Goal: Task Accomplishment & Management: Use online tool/utility

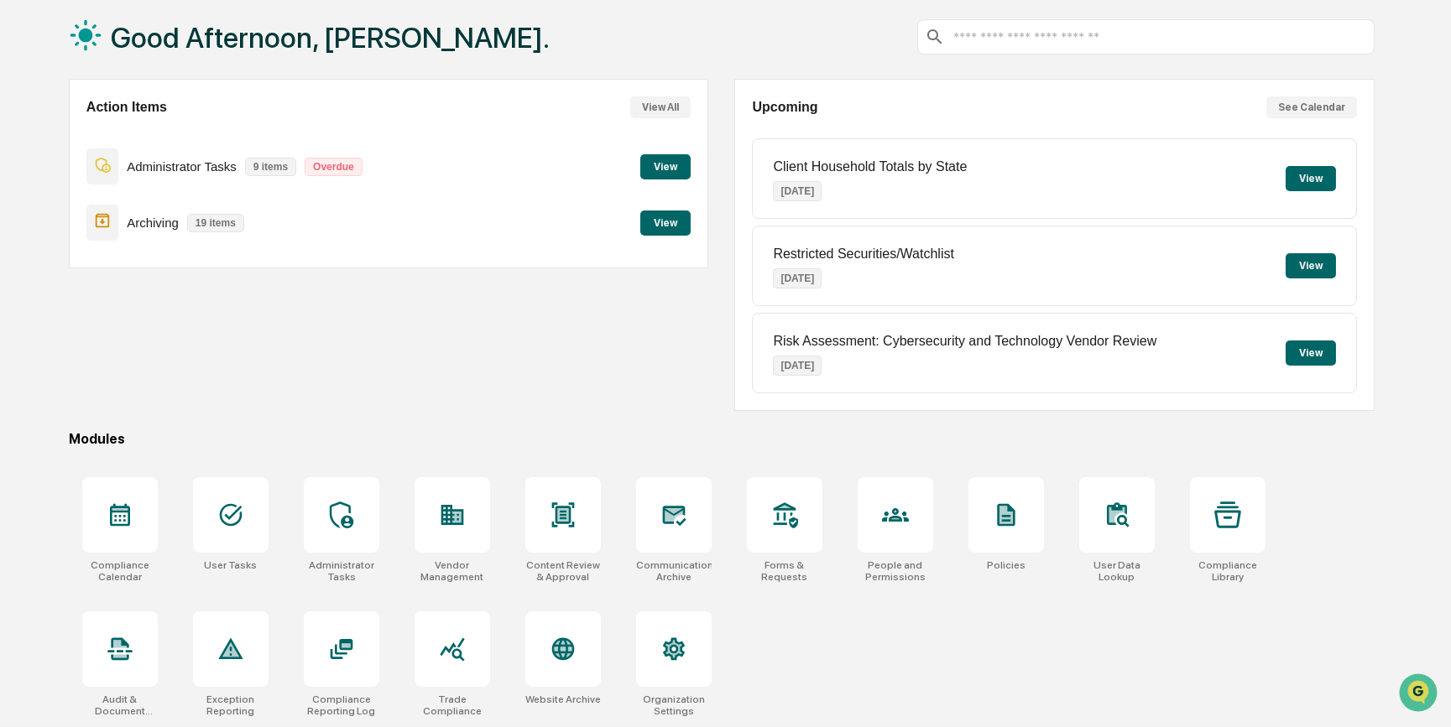
scroll to position [86, 0]
click at [672, 526] on icon at bounding box center [673, 515] width 27 height 27
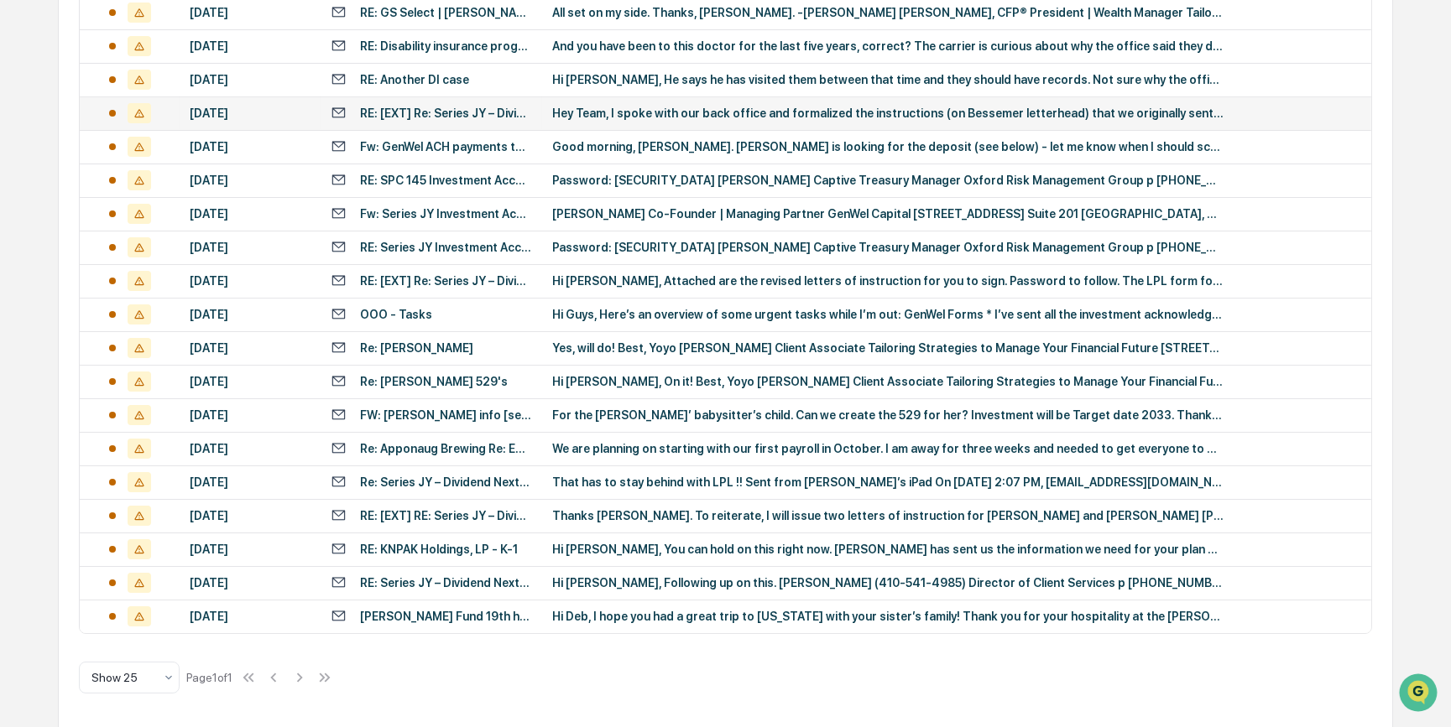
scroll to position [390, 0]
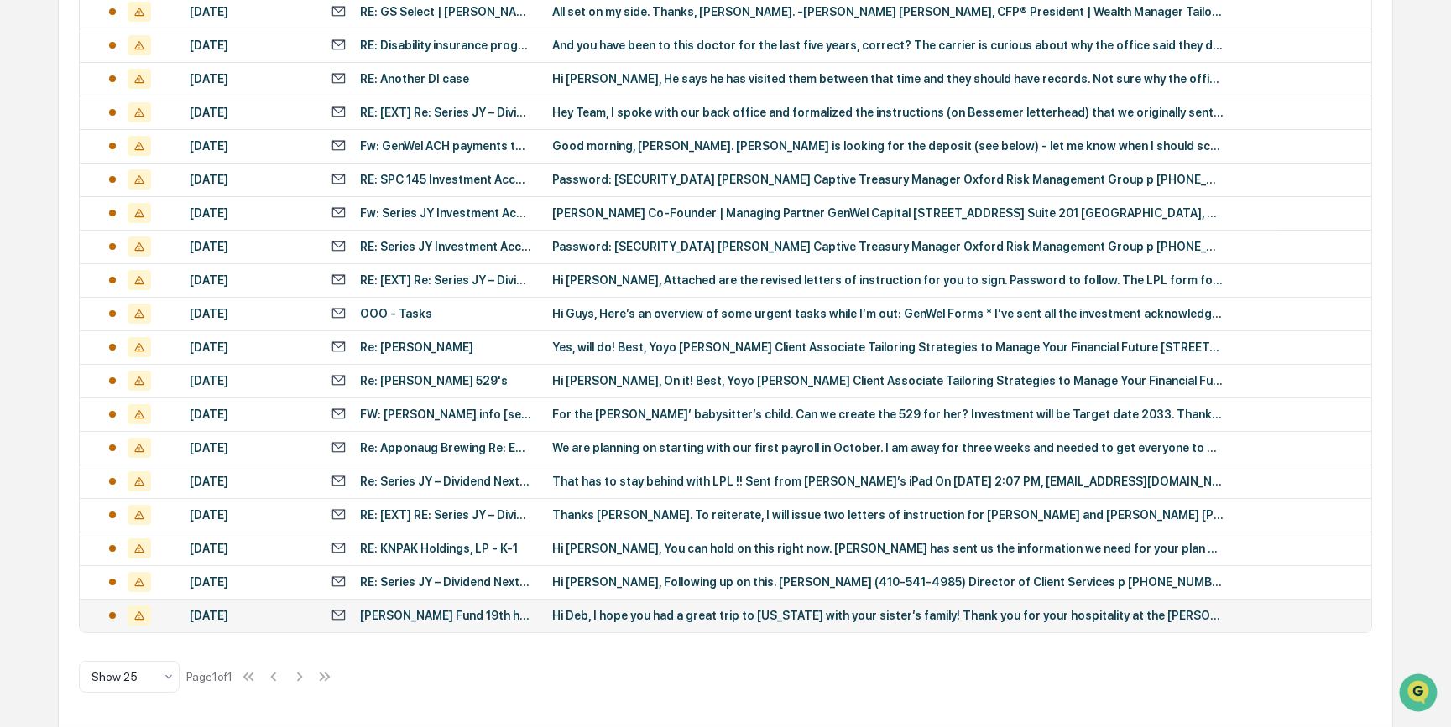
click at [462, 618] on div "Jimmy Fund 19th hole" at bounding box center [446, 615] width 172 height 13
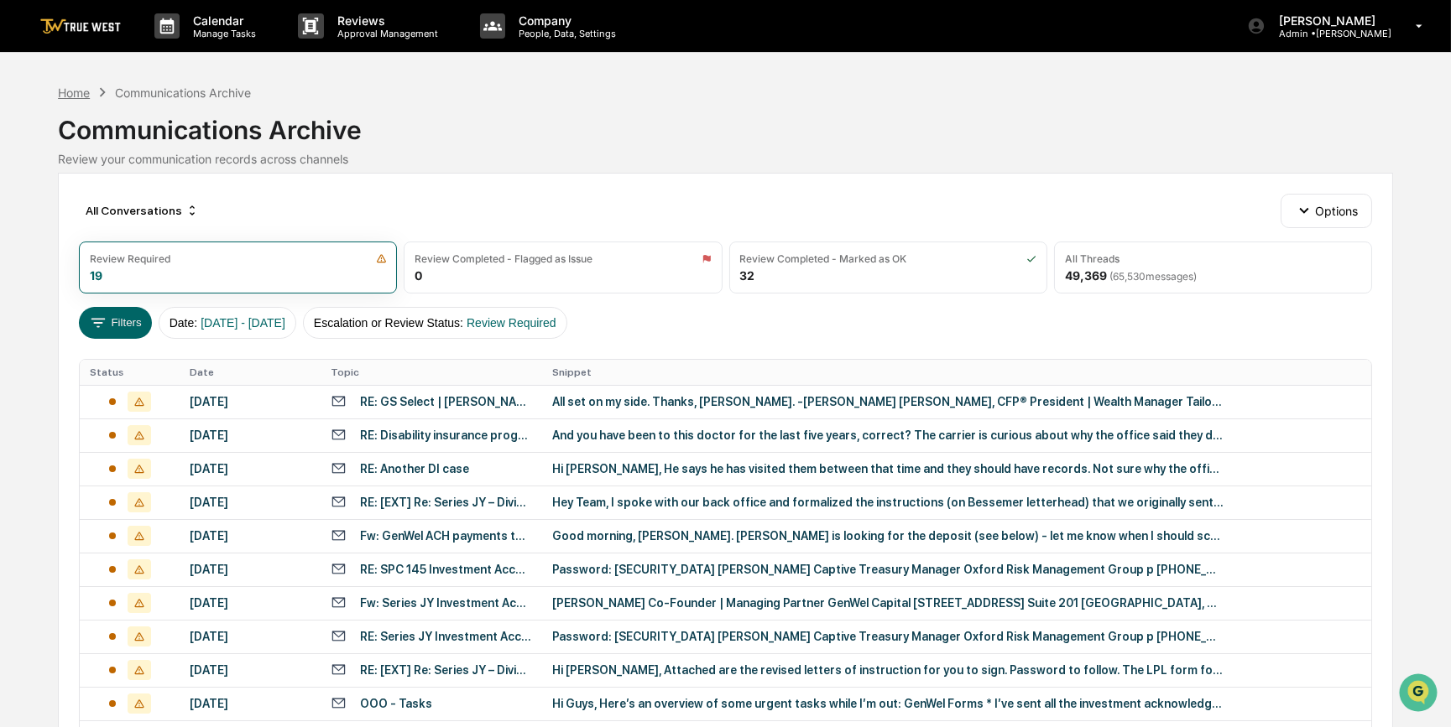
click at [70, 91] on div "Home" at bounding box center [74, 93] width 32 height 14
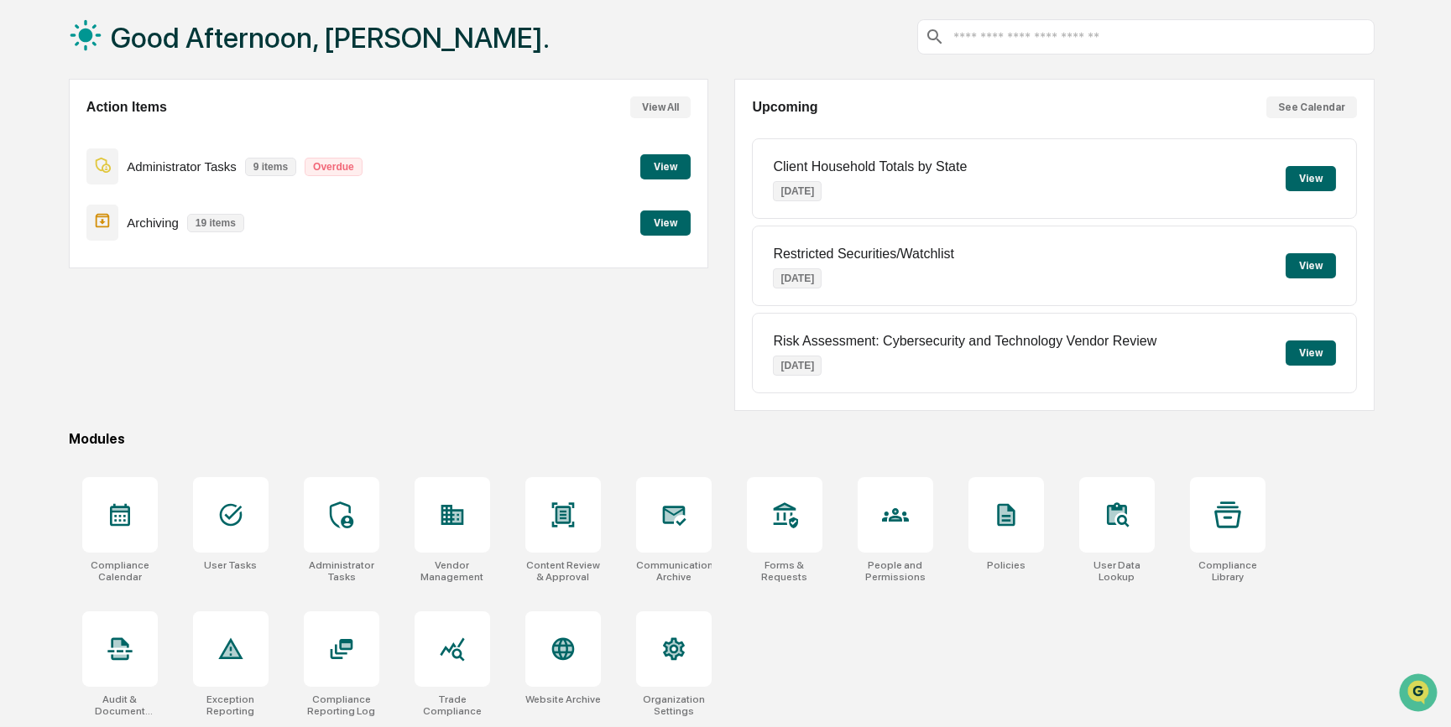
scroll to position [86, 0]
click at [355, 655] on div at bounding box center [342, 650] width 76 height 76
click at [128, 667] on div at bounding box center [120, 650] width 76 height 76
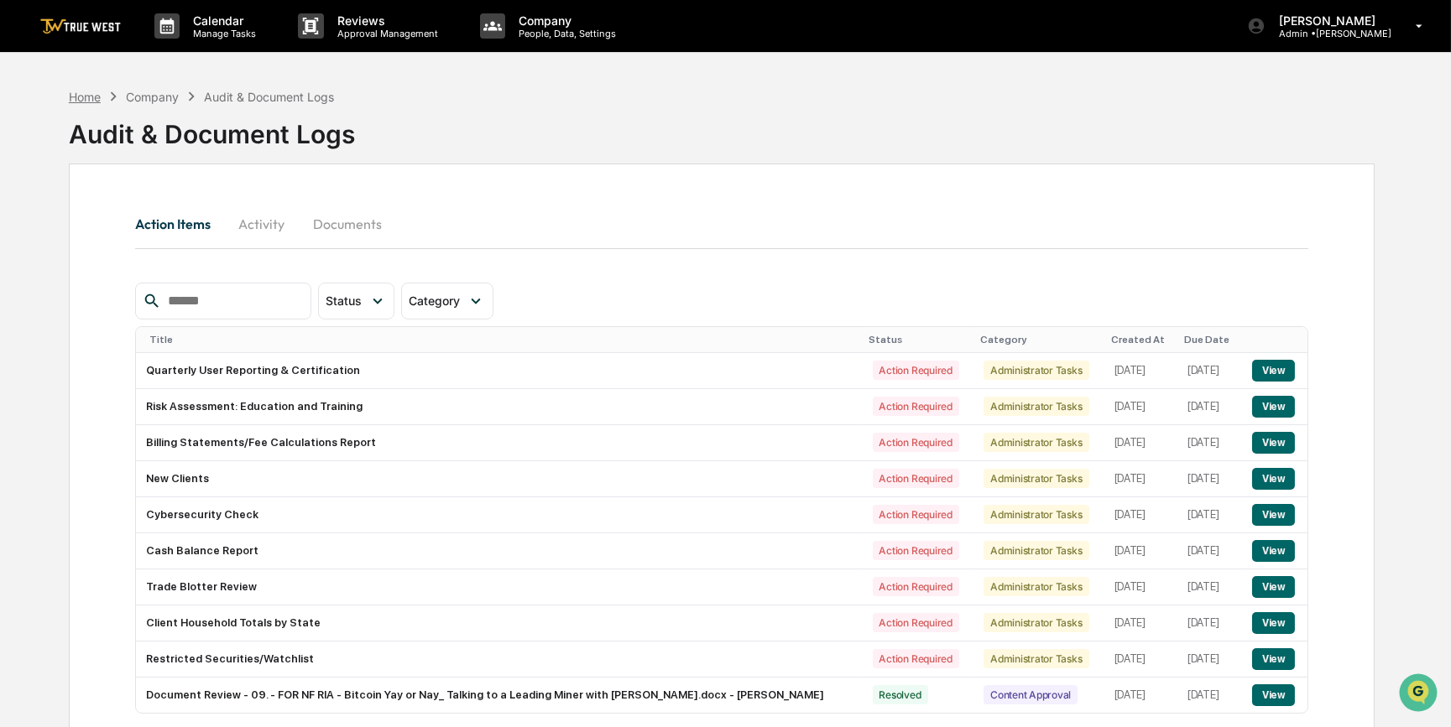
click at [84, 93] on div "Home" at bounding box center [85, 97] width 32 height 14
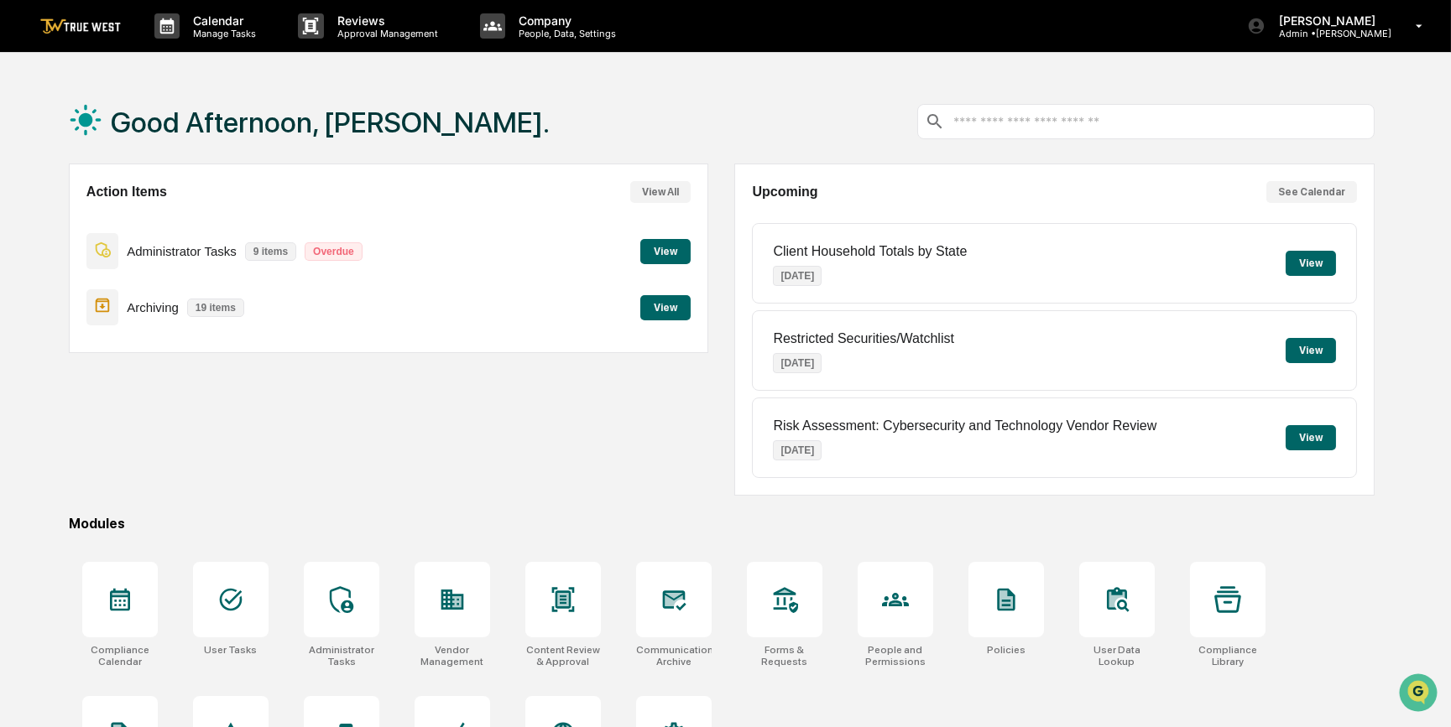
click at [1068, 119] on input "text" at bounding box center [1158, 122] width 415 height 16
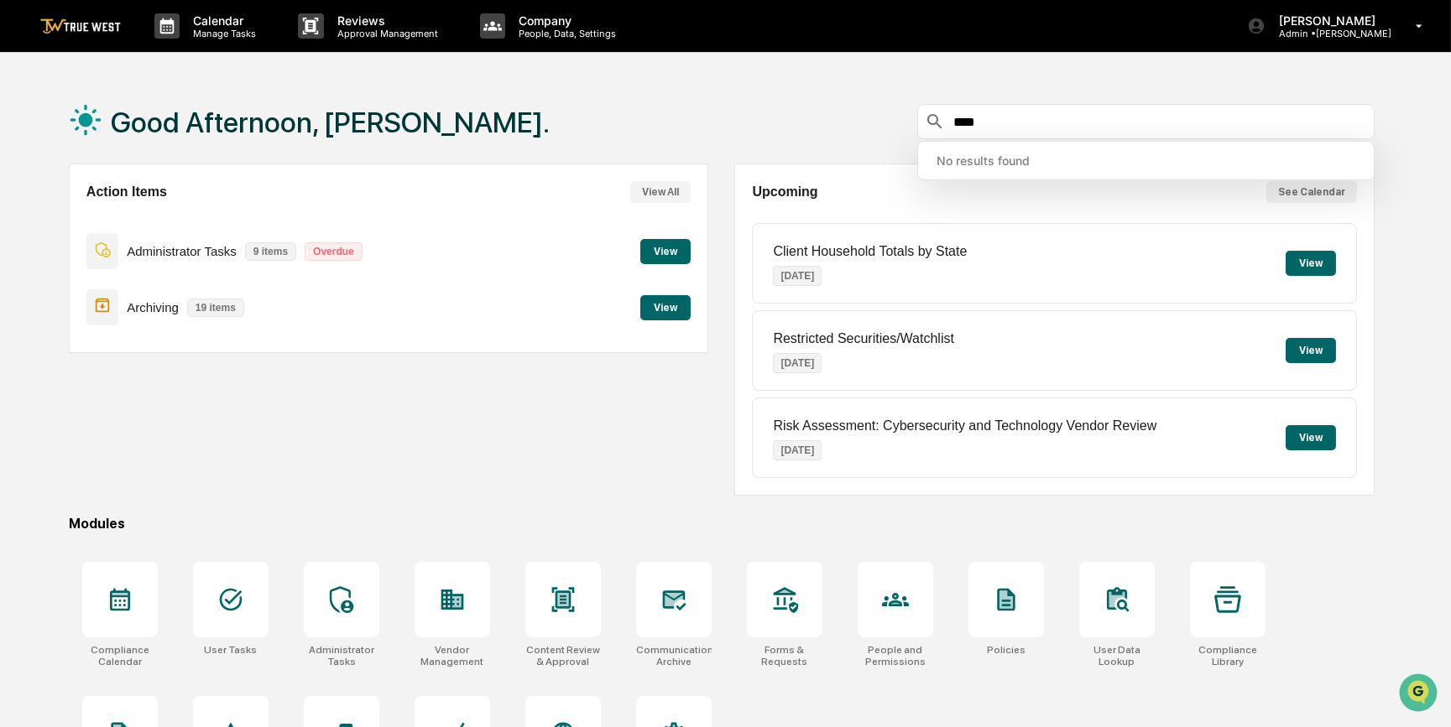
type input "****"
click at [545, 393] on div "Action Items View All Administrator Tasks 9 items Overdue View Archiving 19 ite…" at bounding box center [388, 330] width 639 height 332
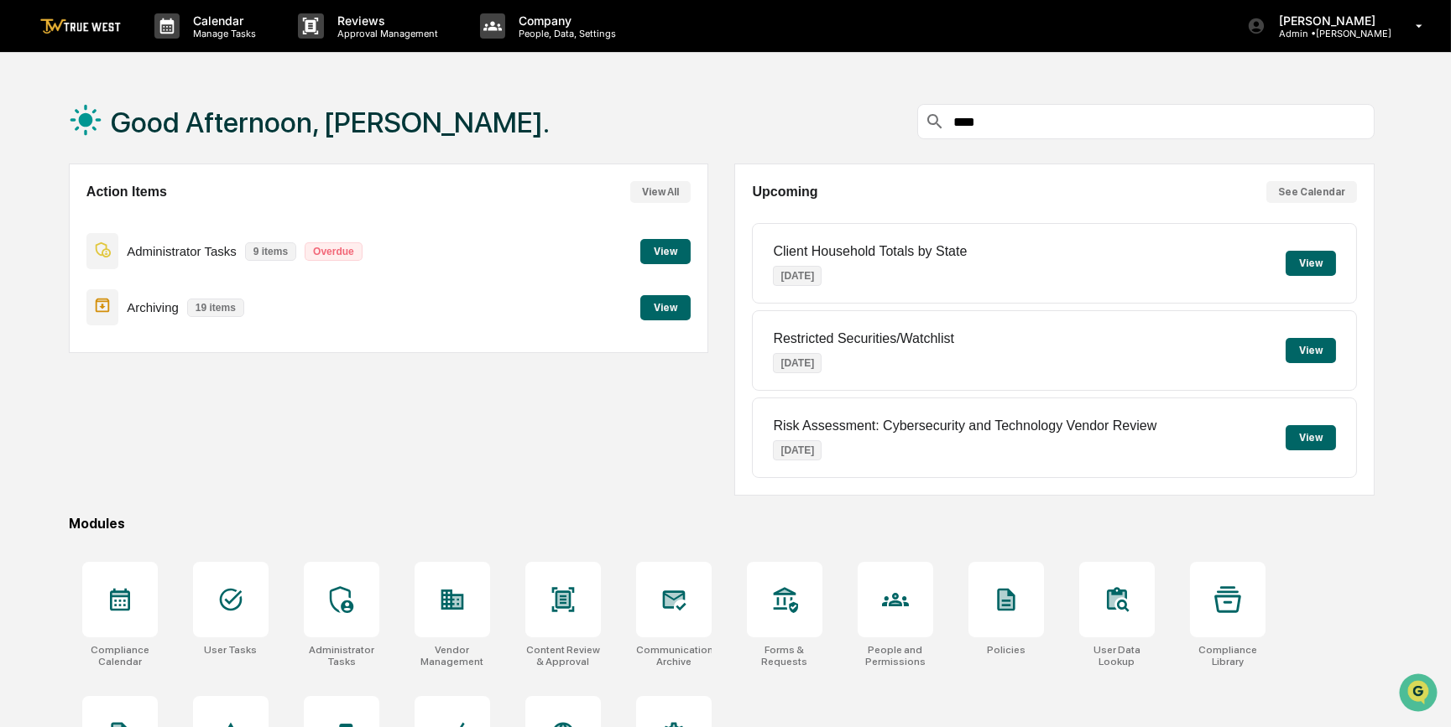
click at [998, 114] on input "****" at bounding box center [1158, 122] width 415 height 16
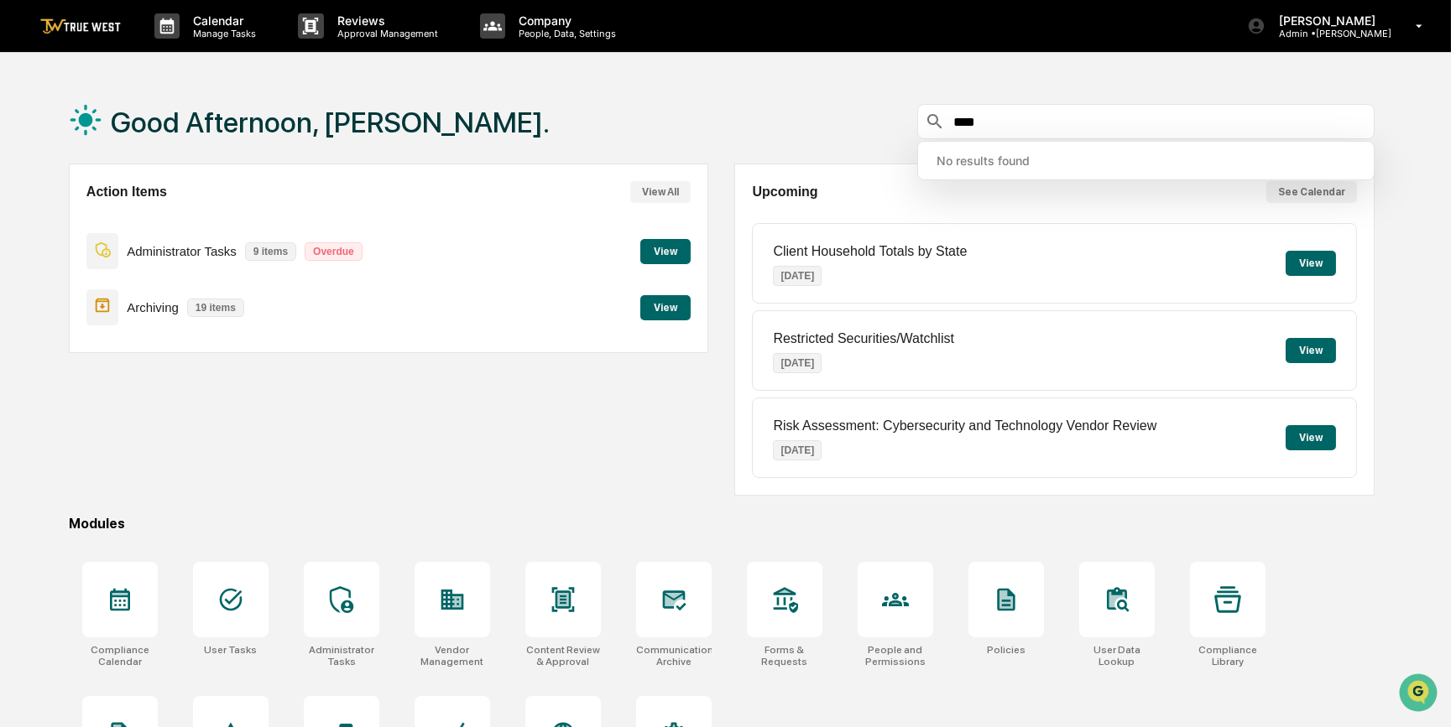
drag, startPoint x: 998, startPoint y: 113, endPoint x: 941, endPoint y: 111, distance: 57.9
click at [943, 112] on div "****" at bounding box center [1145, 121] width 457 height 35
type input "*"
type input "***"
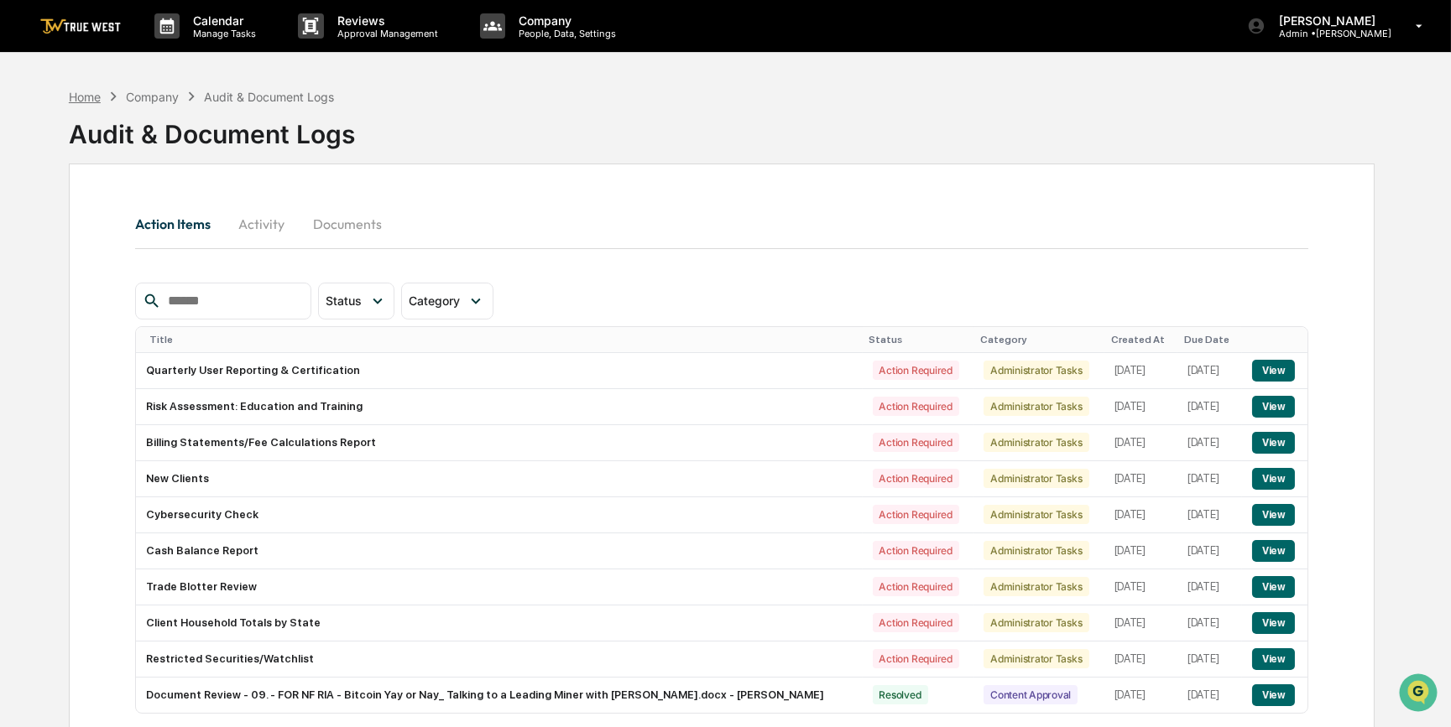
click at [72, 91] on div "Home" at bounding box center [85, 97] width 32 height 14
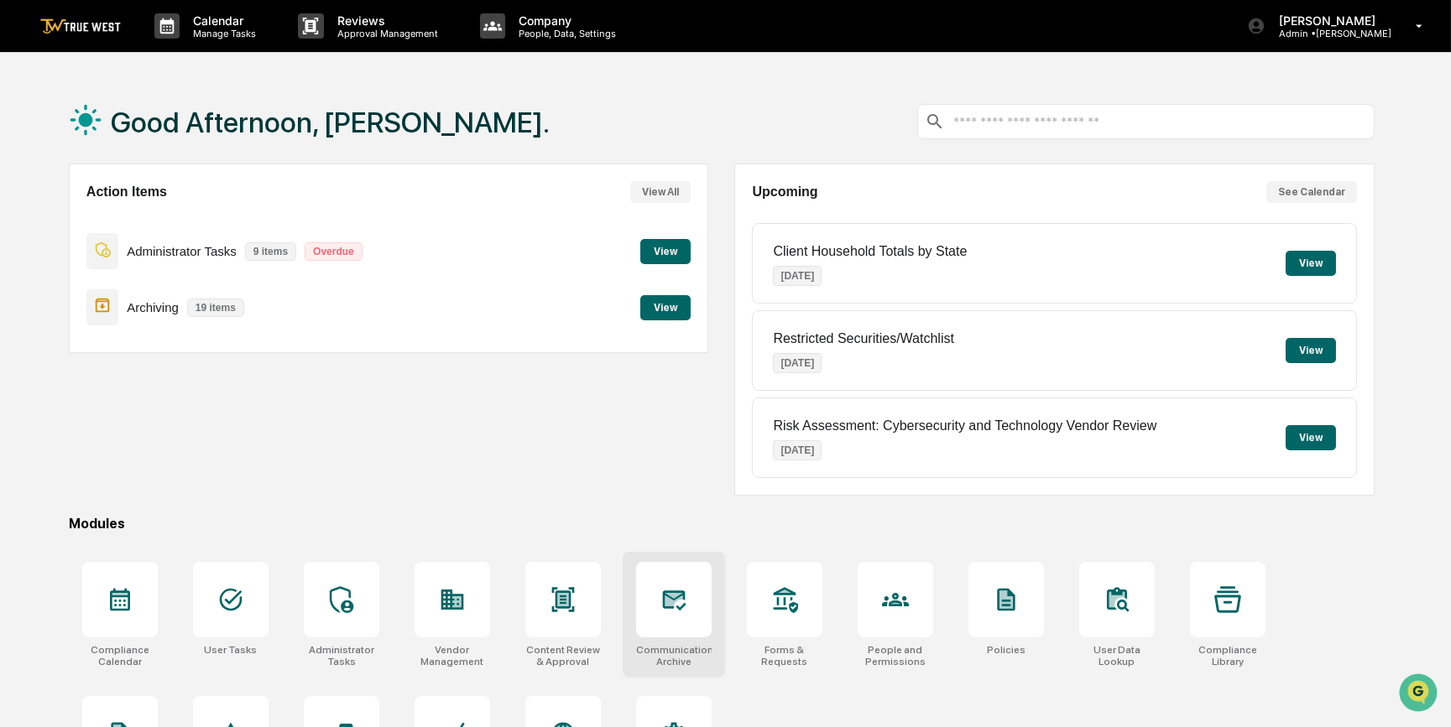
click at [673, 606] on icon at bounding box center [673, 599] width 27 height 27
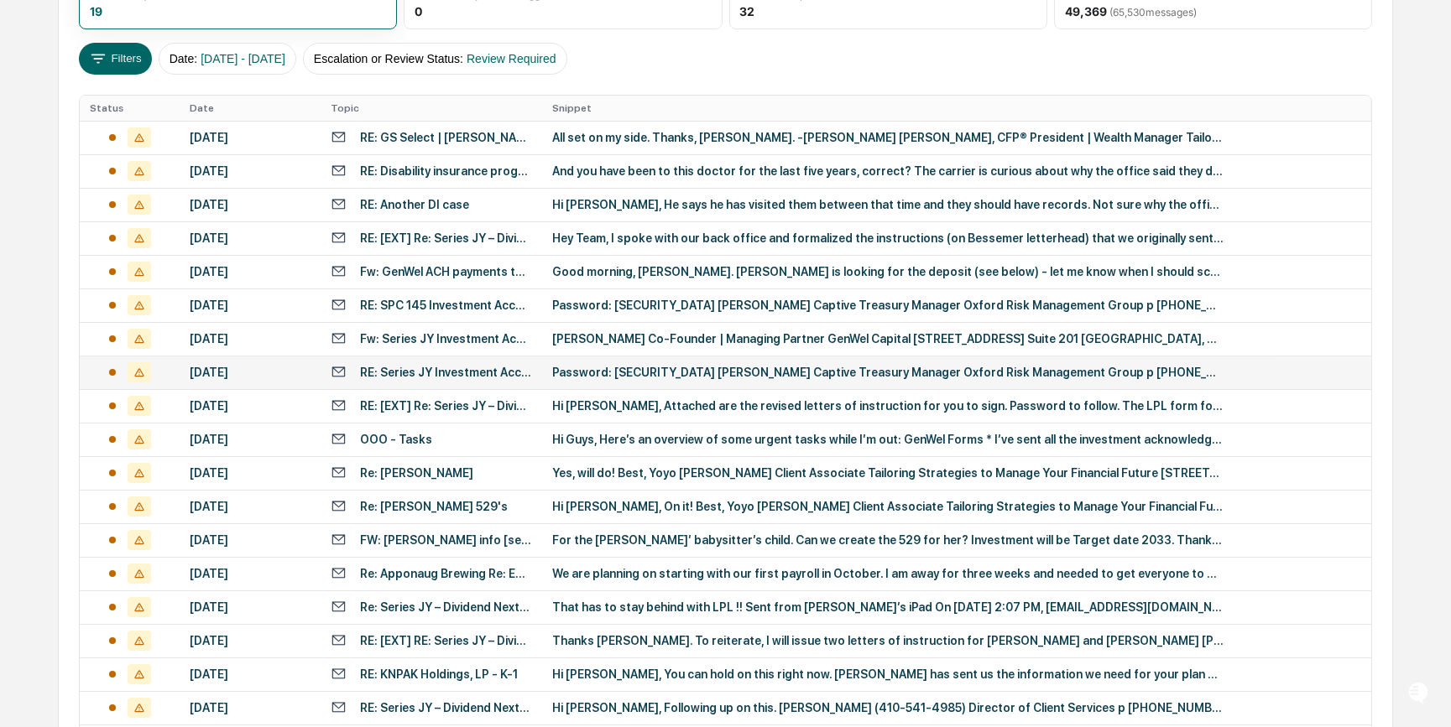
scroll to position [390, 0]
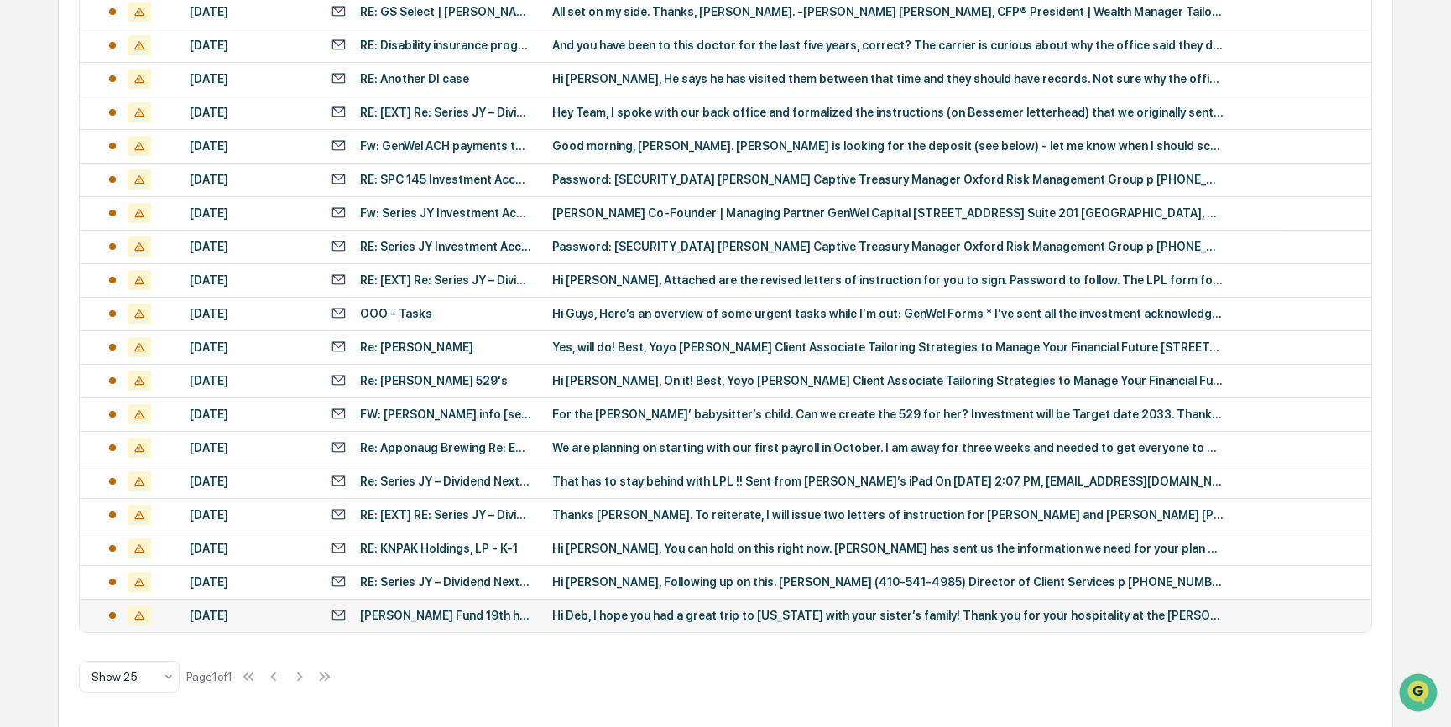
click at [659, 621] on div "Hi Deb, I hope you had a great trip to [US_STATE] with your sister’s family! Th…" at bounding box center [887, 615] width 671 height 13
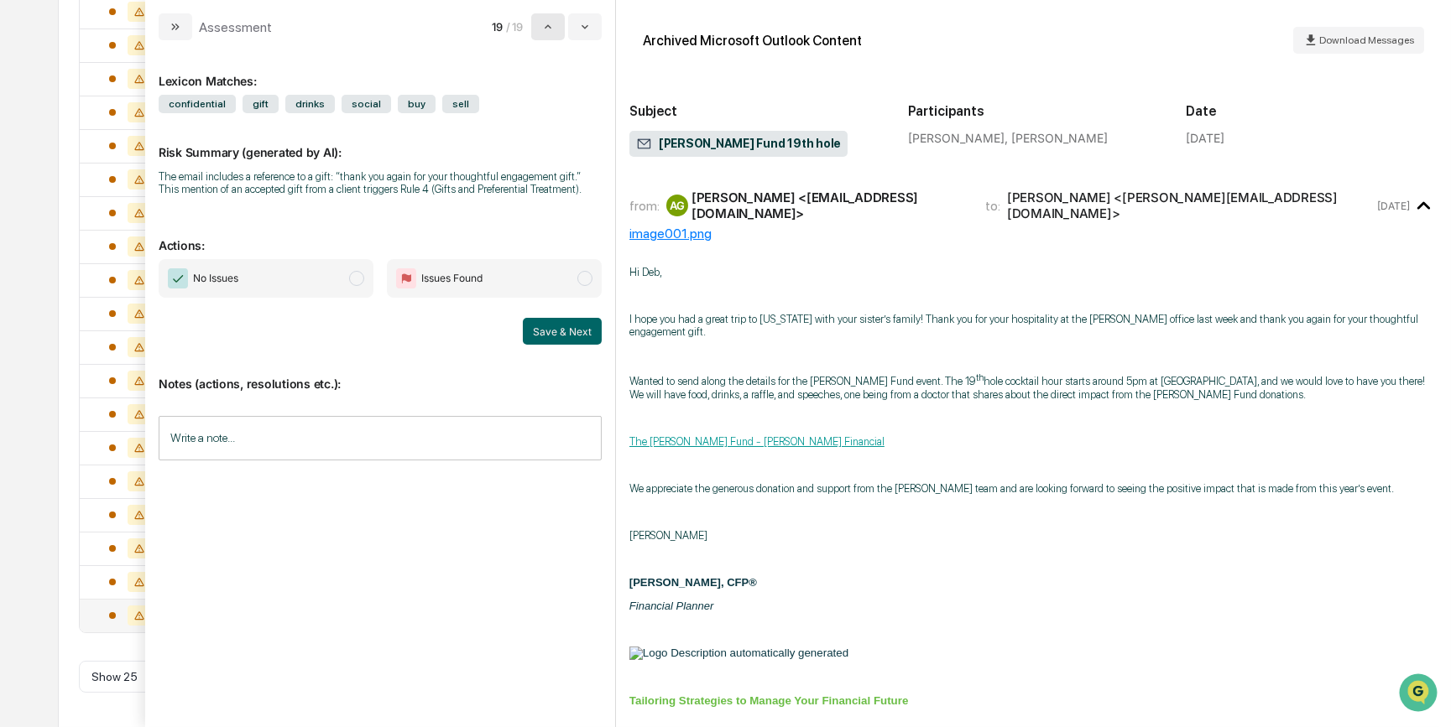
click at [552, 31] on icon "modal" at bounding box center [547, 26] width 13 height 13
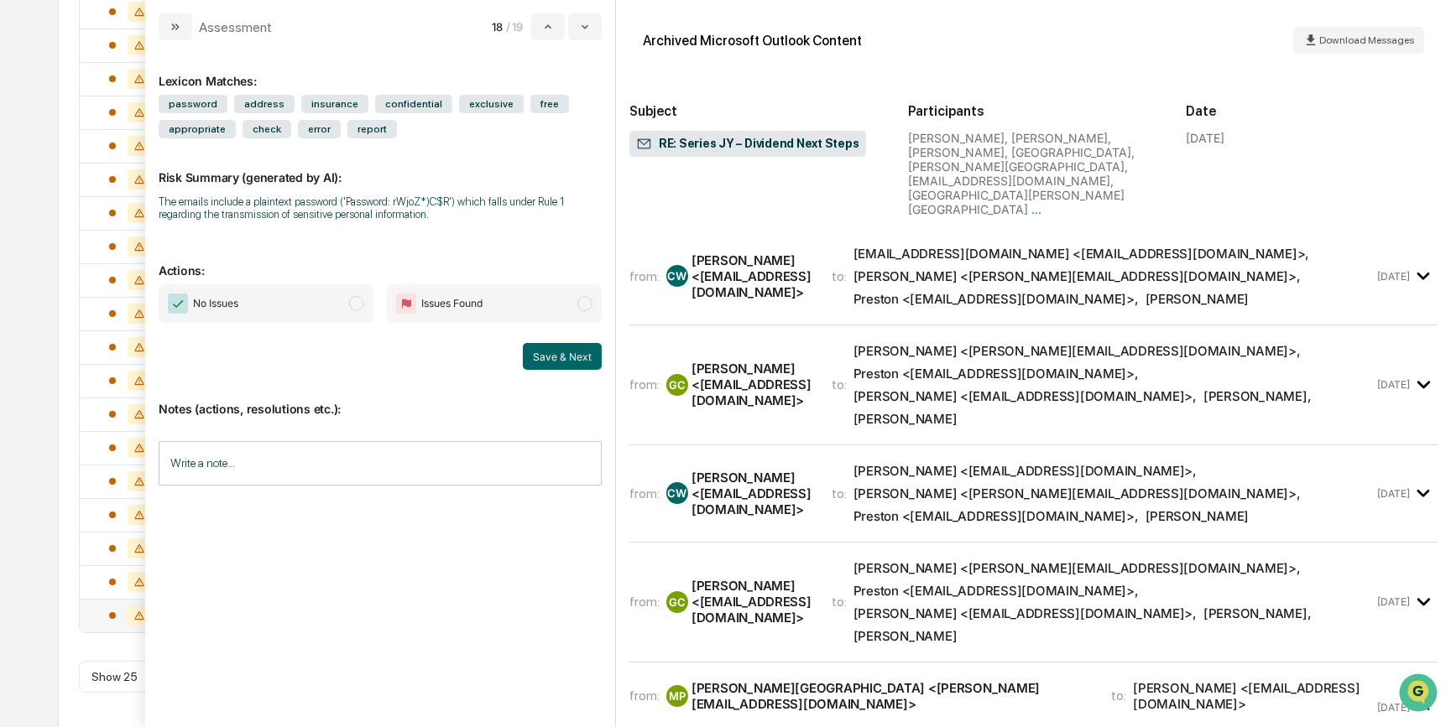
click at [263, 299] on span "No Issues" at bounding box center [266, 303] width 215 height 39
click at [560, 353] on button "Save & Next" at bounding box center [562, 356] width 79 height 27
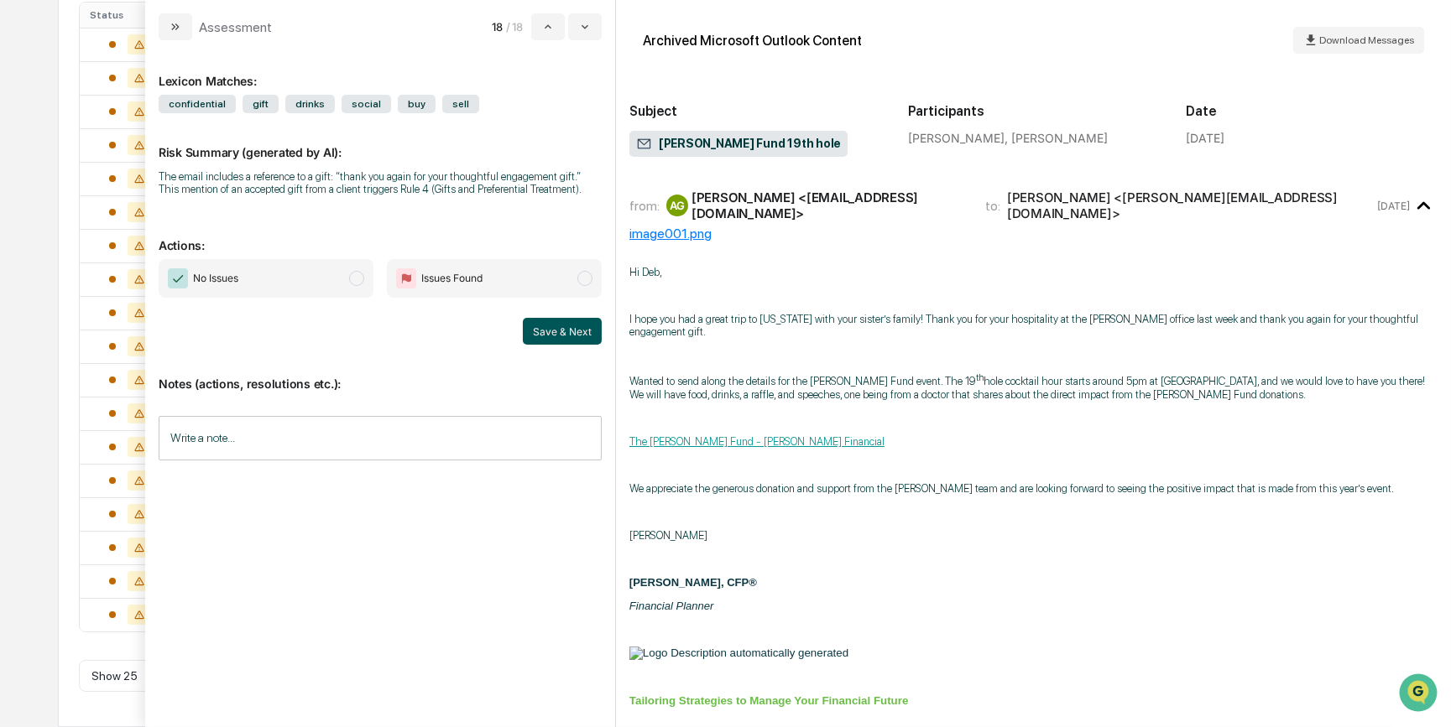
scroll to position [357, 0]
click at [545, 24] on icon "modal" at bounding box center [547, 26] width 13 height 13
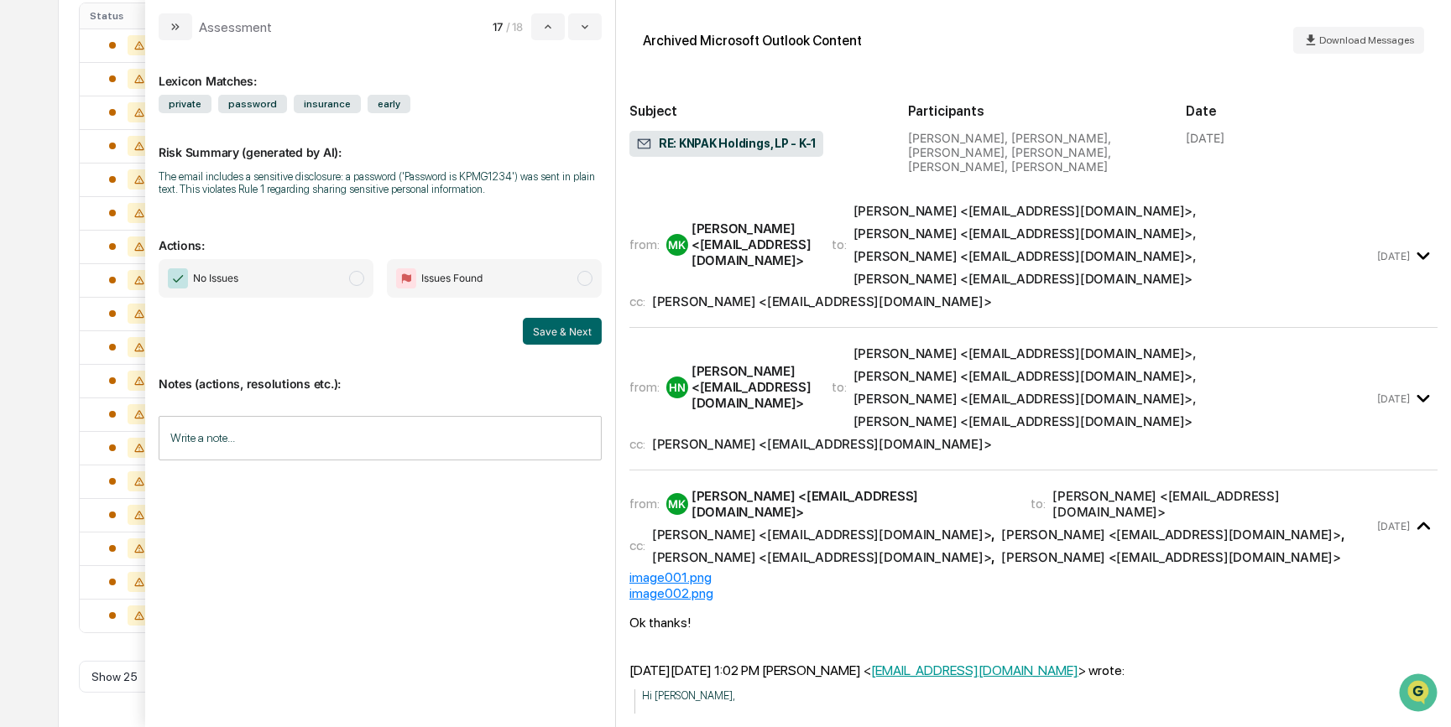
click at [293, 286] on span "No Issues" at bounding box center [266, 278] width 215 height 39
click at [565, 332] on button "Save & Next" at bounding box center [562, 331] width 79 height 27
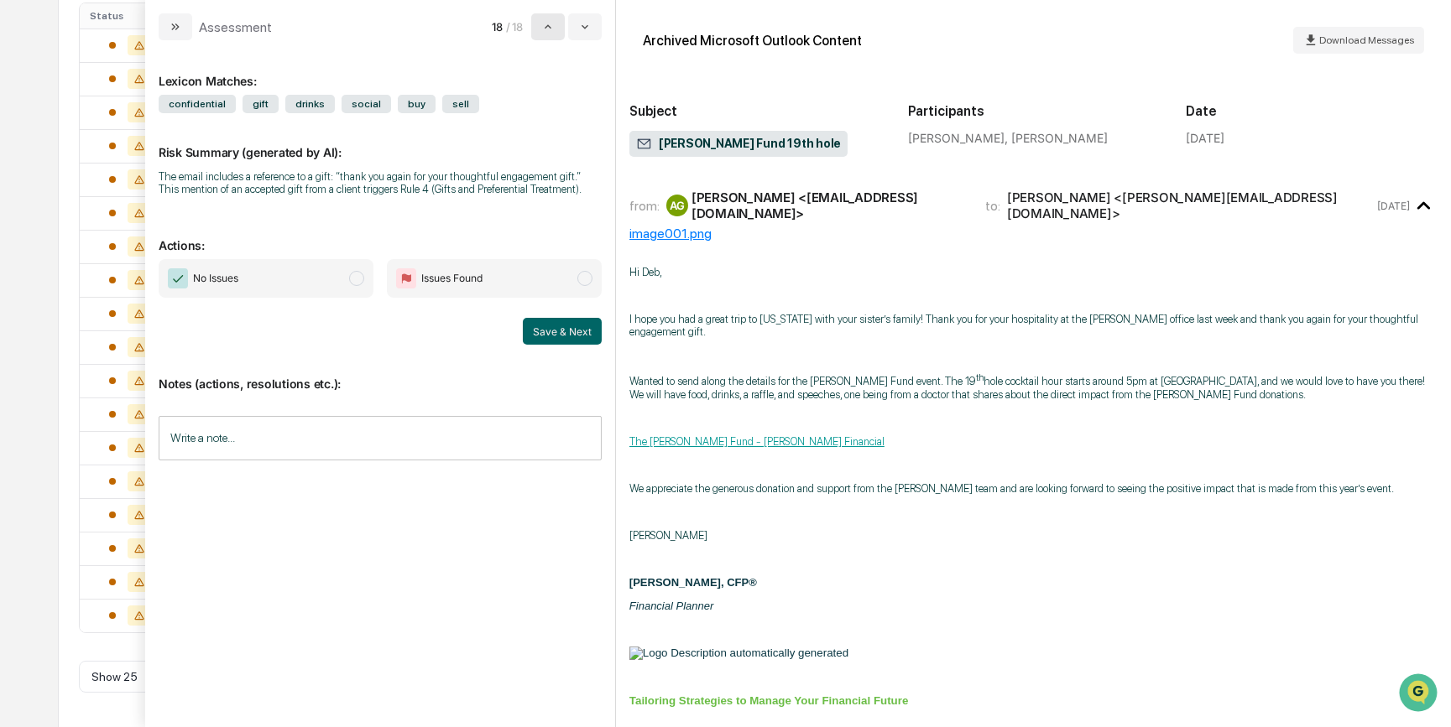
scroll to position [323, 0]
click at [545, 27] on icon "modal" at bounding box center [547, 26] width 13 height 13
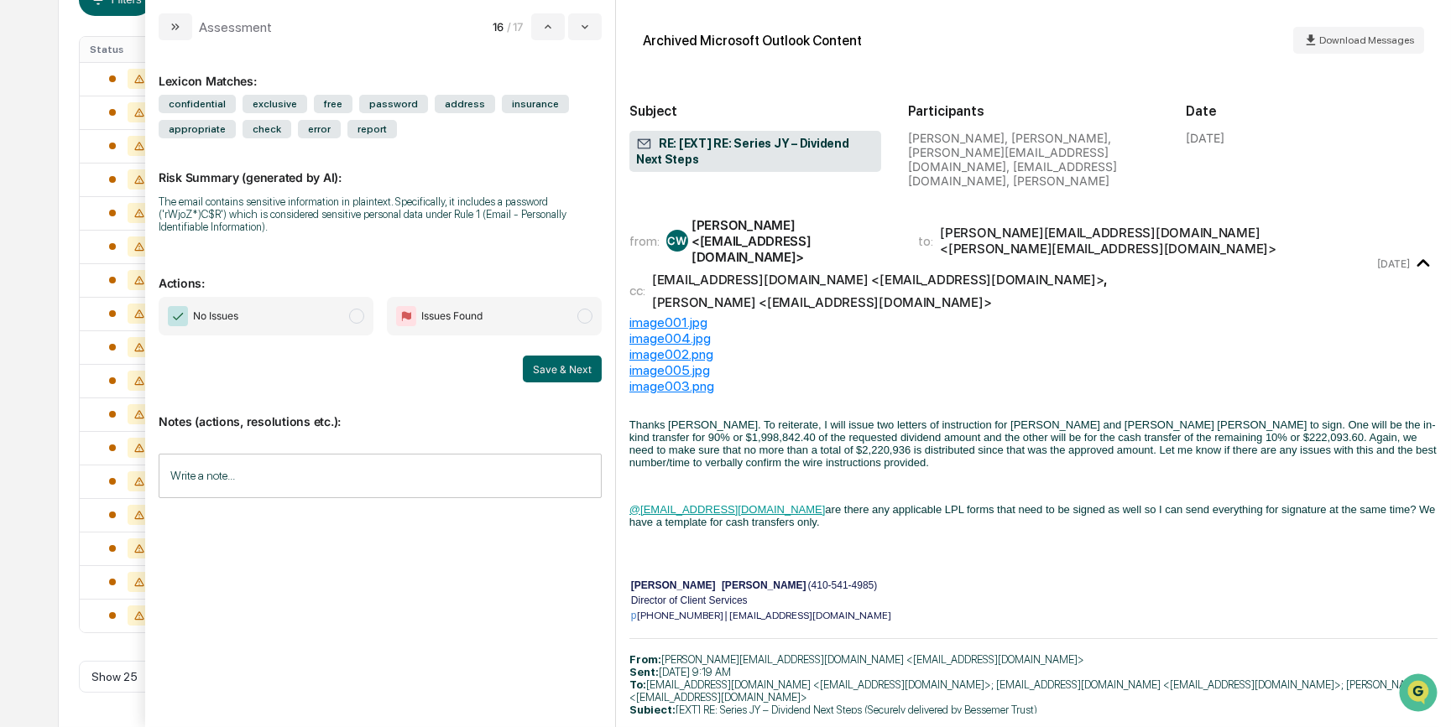
click at [291, 315] on span "No Issues" at bounding box center [266, 316] width 215 height 39
click at [558, 368] on button "Save & Next" at bounding box center [562, 369] width 79 height 27
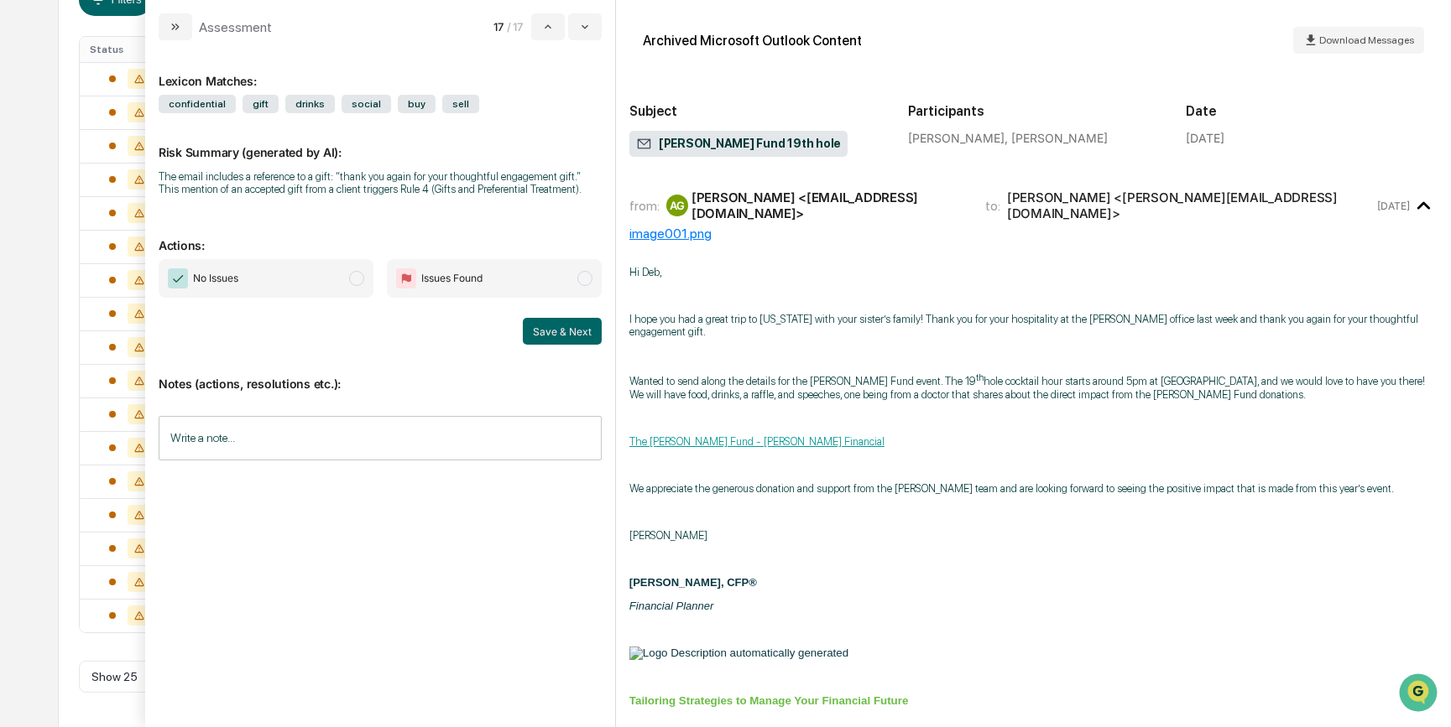
scroll to position [289, 0]
click at [547, 29] on icon "modal" at bounding box center [547, 26] width 13 height 13
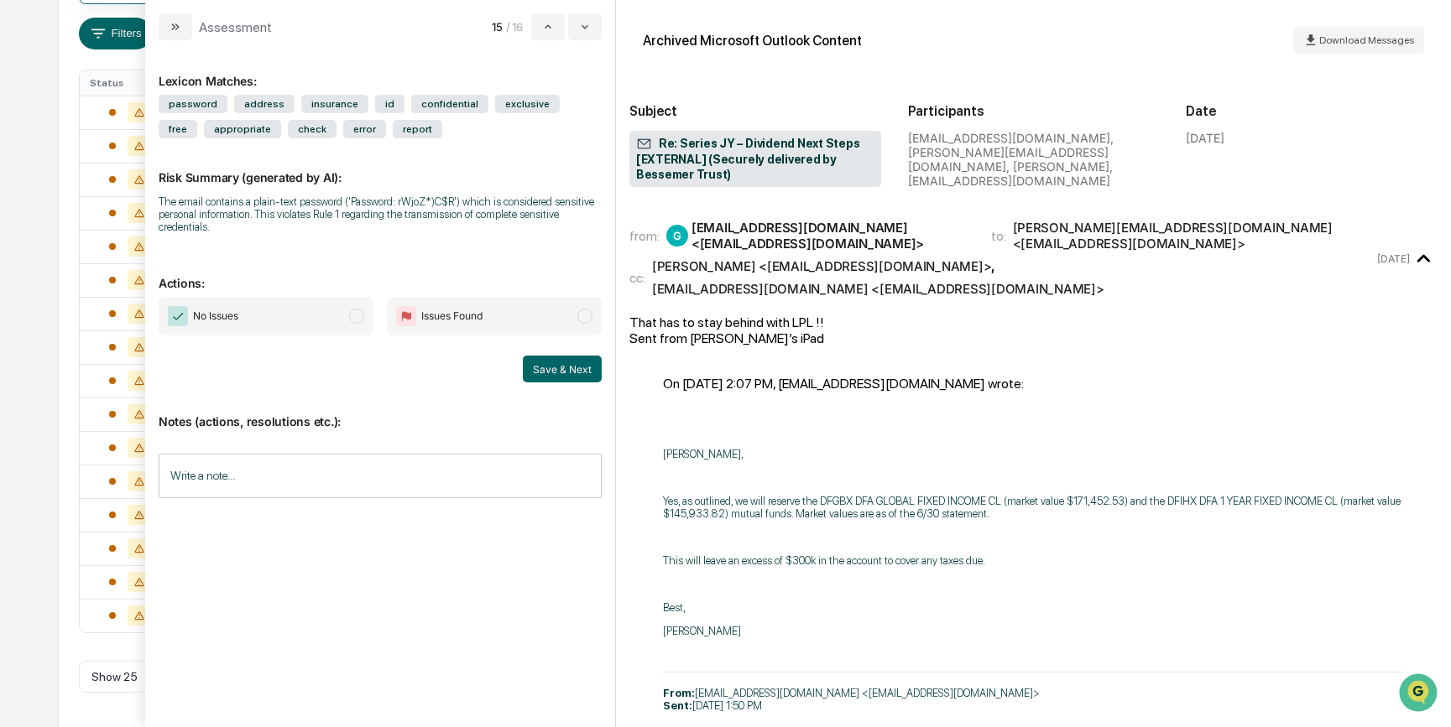
click at [305, 320] on span "No Issues" at bounding box center [266, 316] width 215 height 39
click at [575, 370] on button "Save & Next" at bounding box center [562, 369] width 79 height 27
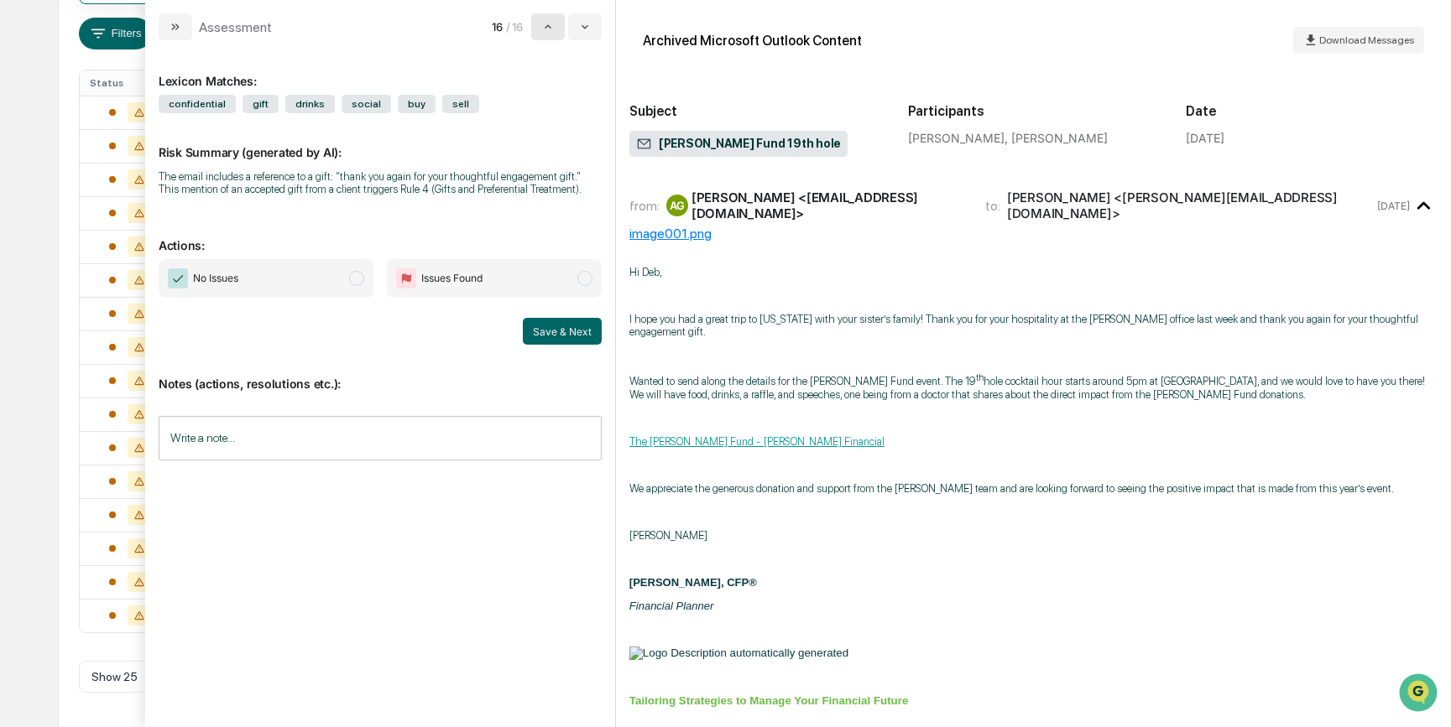
scroll to position [256, 0]
click at [543, 30] on icon "modal" at bounding box center [547, 26] width 13 height 13
